Goal: Task Accomplishment & Management: Use online tool/utility

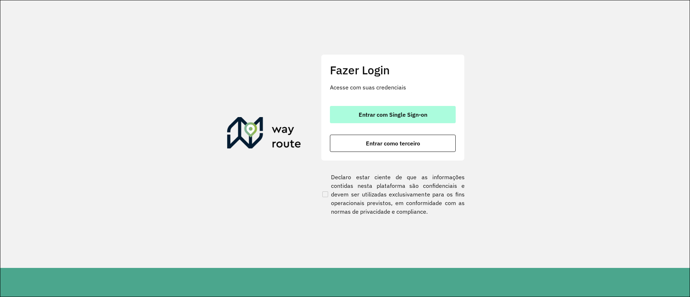
click at [385, 119] on button "Entrar com Single Sign-on" at bounding box center [393, 114] width 126 height 17
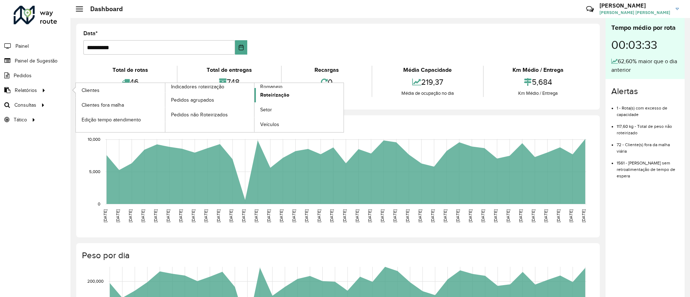
click at [269, 95] on span "Roteirização" at bounding box center [274, 95] width 29 height 8
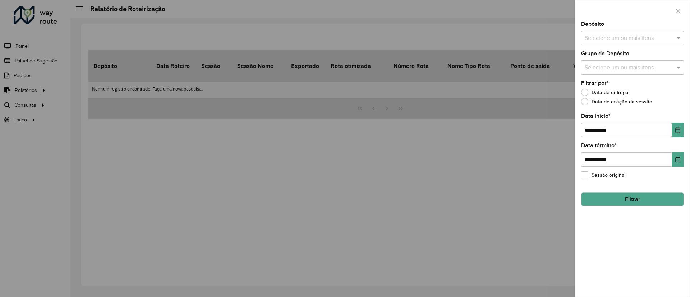
click at [628, 194] on button "Filtrar" at bounding box center [632, 200] width 103 height 14
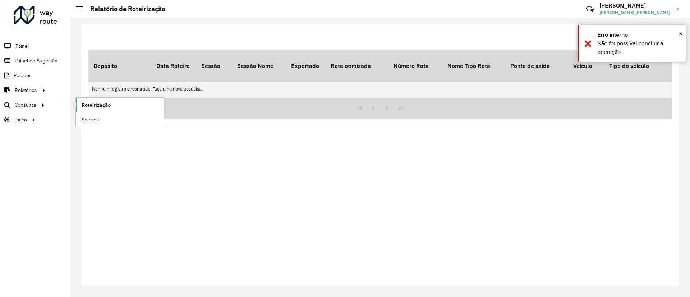
click at [109, 106] on span "Roteirização" at bounding box center [96, 105] width 29 height 8
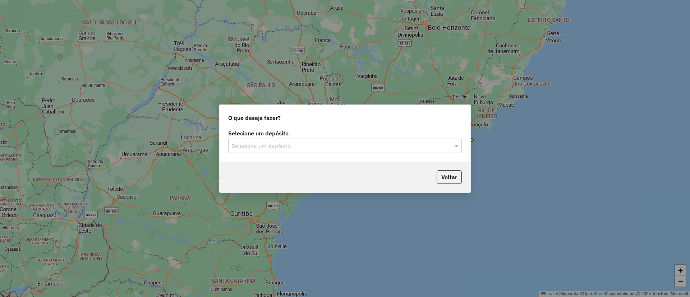
click at [315, 149] on input "text" at bounding box center [338, 146] width 212 height 9
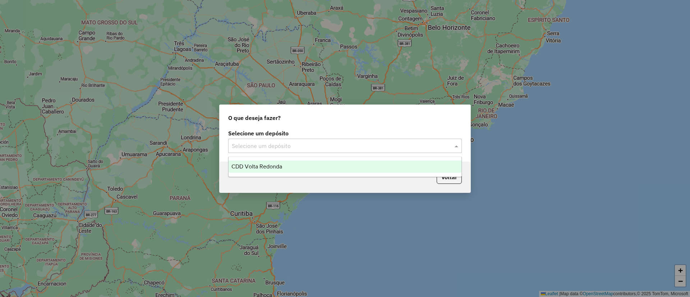
click at [281, 166] on span "CDD Volta Redonda" at bounding box center [256, 167] width 51 height 6
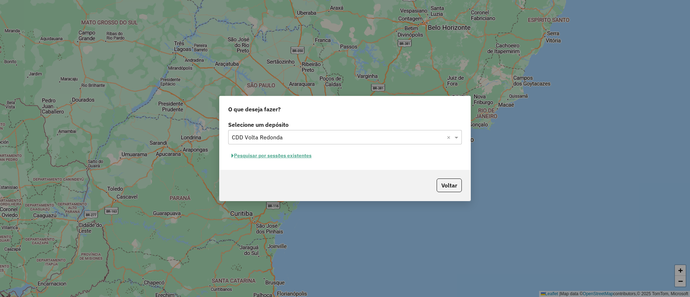
click at [289, 158] on button "Pesquisar por sessões existentes" at bounding box center [271, 155] width 87 height 11
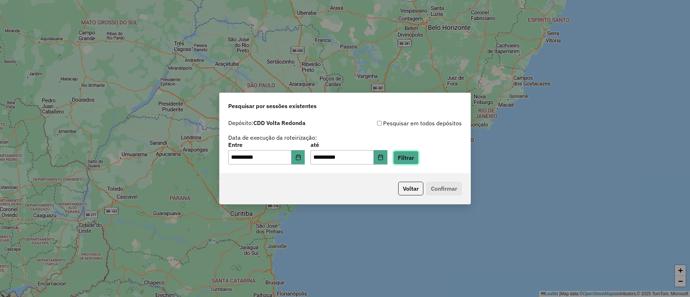
click at [417, 163] on button "Filtrar" at bounding box center [406, 158] width 26 height 14
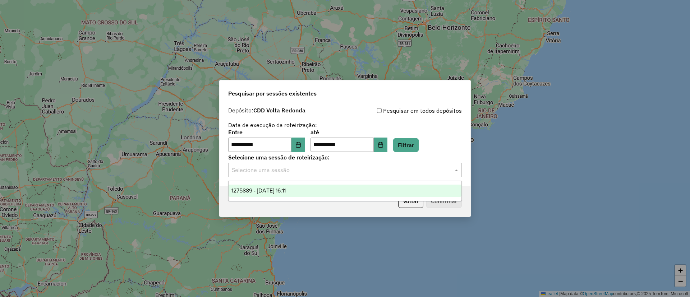
click at [434, 175] on div "Selecione uma sessão" at bounding box center [345, 170] width 234 height 14
click at [286, 188] on span "1275889 - 15/09/2025 16:11" at bounding box center [258, 191] width 54 height 6
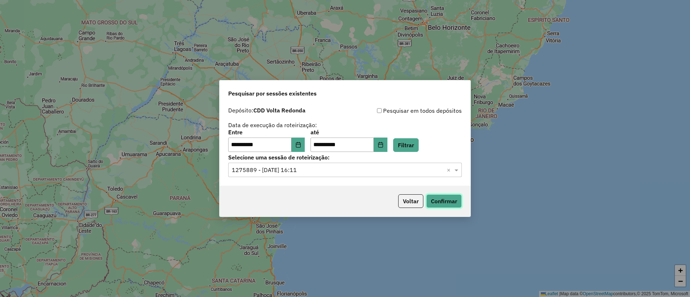
click at [444, 203] on button "Confirmar" at bounding box center [444, 201] width 36 height 14
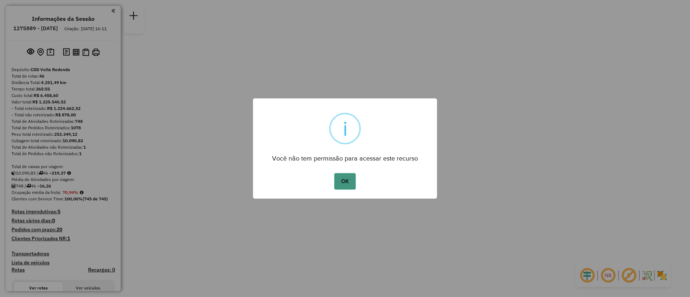
click at [344, 180] on button "OK" at bounding box center [344, 181] width 21 height 17
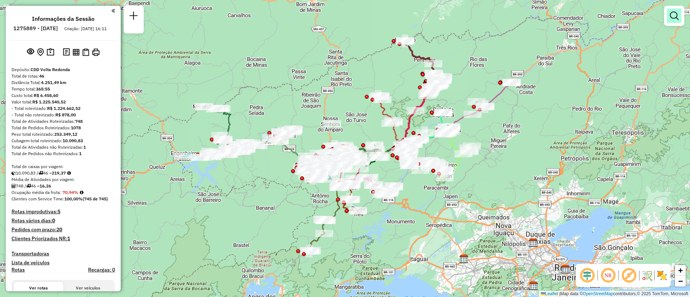
click at [675, 17] on em at bounding box center [674, 16] width 9 height 9
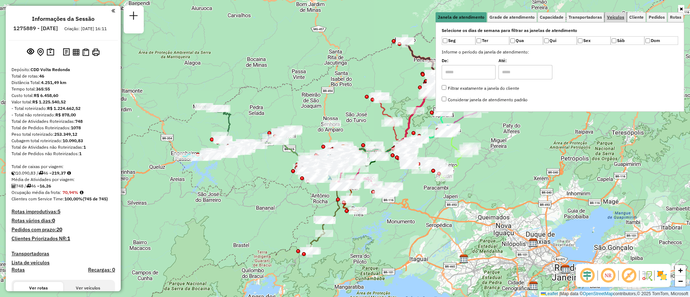
click at [618, 15] on span "Veículos" at bounding box center [615, 17] width 17 height 4
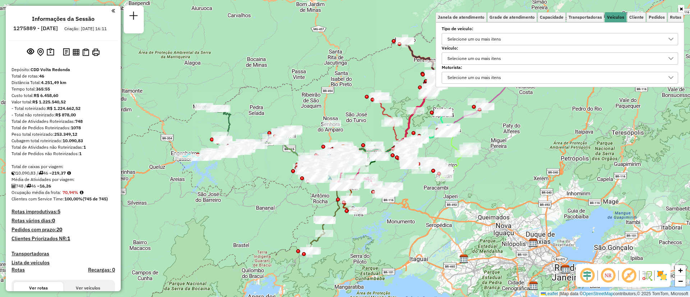
click at [470, 54] on div "Selecione um ou mais itens" at bounding box center [474, 59] width 59 height 12
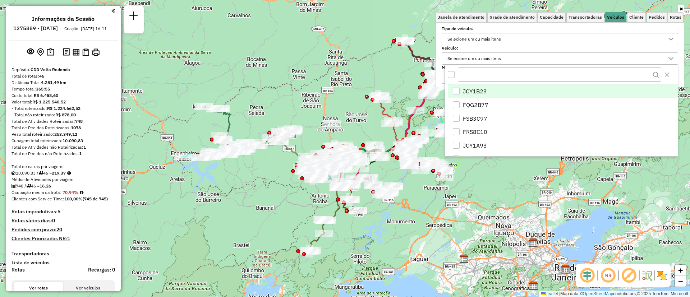
scroll to position [4, 25]
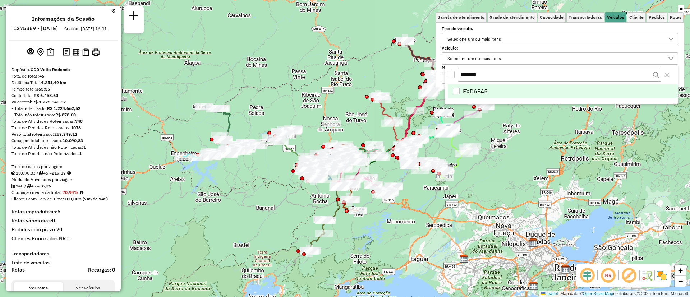
type input "*******"
click at [451, 92] on li "FXD6E45" at bounding box center [563, 91] width 230 height 14
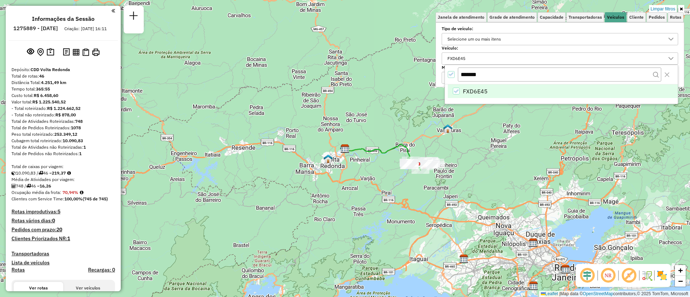
drag, startPoint x: 557, startPoint y: 130, endPoint x: 510, endPoint y: 149, distance: 50.0
click at [555, 132] on div "Limpar filtros Janela de atendimento Grade de atendimento Capacidade Transporta…" at bounding box center [345, 148] width 690 height 297
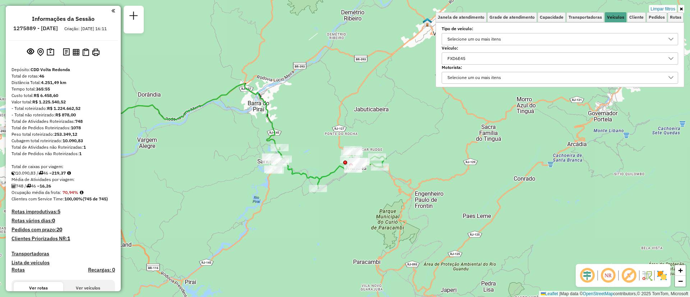
drag, startPoint x: 355, startPoint y: 163, endPoint x: 351, endPoint y: 185, distance: 22.9
click at [351, 185] on div "Limpar filtros Janela de atendimento Grade de atendimento Capacidade Transporta…" at bounding box center [345, 148] width 690 height 297
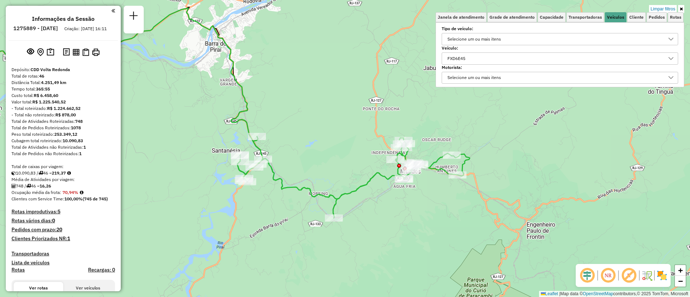
drag, startPoint x: 332, startPoint y: 146, endPoint x: 339, endPoint y: 161, distance: 16.2
click at [339, 161] on div "Limpar filtros Janela de atendimento Grade de atendimento Capacidade Transporta…" at bounding box center [345, 148] width 690 height 297
click at [682, 10] on icon at bounding box center [681, 9] width 3 height 4
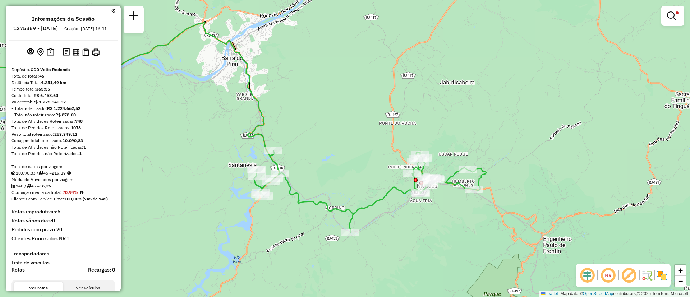
drag, startPoint x: 377, startPoint y: 86, endPoint x: 394, endPoint y: 100, distance: 21.7
click at [394, 100] on div "Limpar filtros Janela de atendimento Grade de atendimento Capacidade Transporta…" at bounding box center [345, 148] width 690 height 297
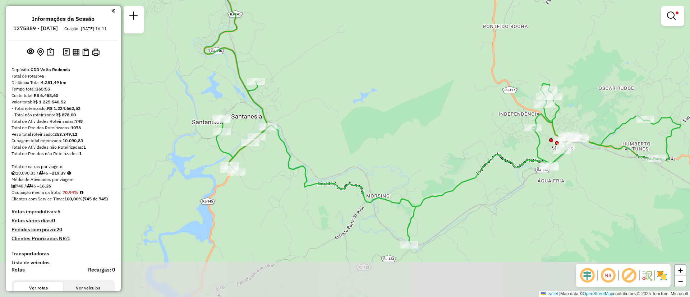
drag, startPoint x: 298, startPoint y: 136, endPoint x: 369, endPoint y: 62, distance: 102.7
click at [369, 62] on div "Limpar filtros Janela de atendimento Grade de atendimento Capacidade Transporta…" at bounding box center [345, 148] width 690 height 297
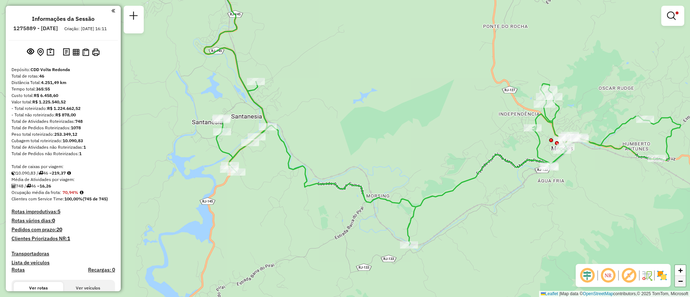
click at [684, 281] on link "−" at bounding box center [680, 281] width 11 height 11
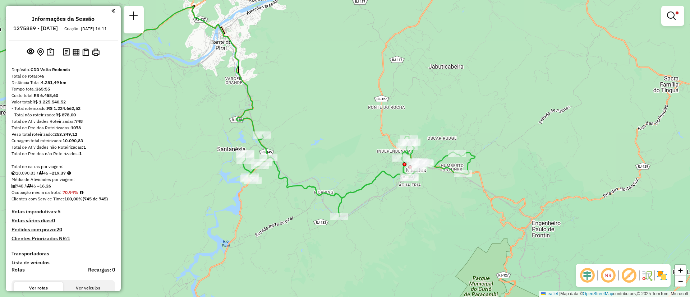
drag, startPoint x: 419, startPoint y: 204, endPoint x: 381, endPoint y: 224, distance: 42.9
click at [381, 224] on div "Limpar filtros Janela de atendimento Grade de atendimento Capacidade Transporta…" at bounding box center [345, 148] width 690 height 297
